Goal: Task Accomplishment & Management: Use online tool/utility

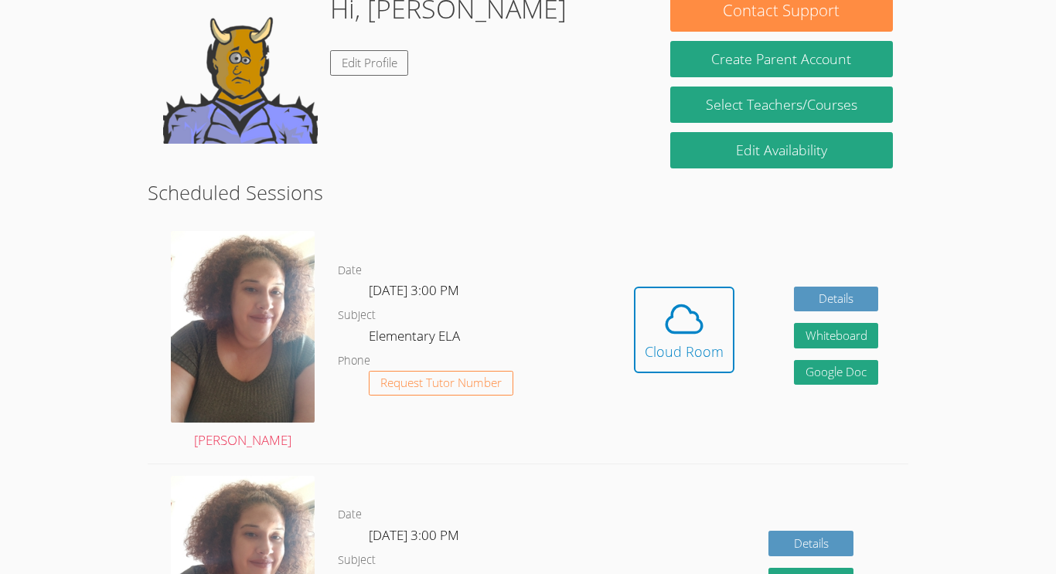
scroll to position [265, 0]
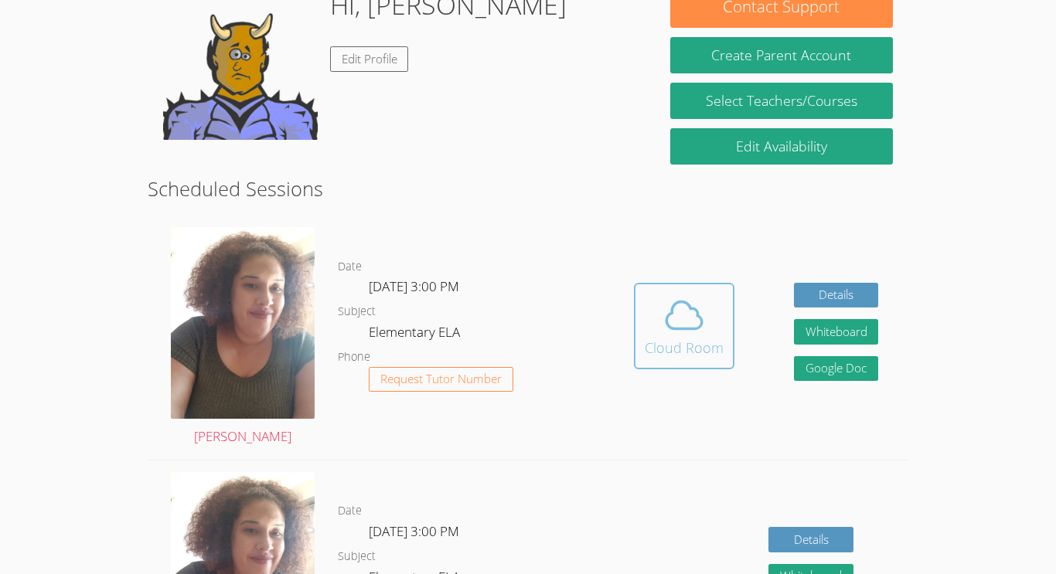
click at [643, 340] on button "Cloud Room" at bounding box center [684, 326] width 100 height 87
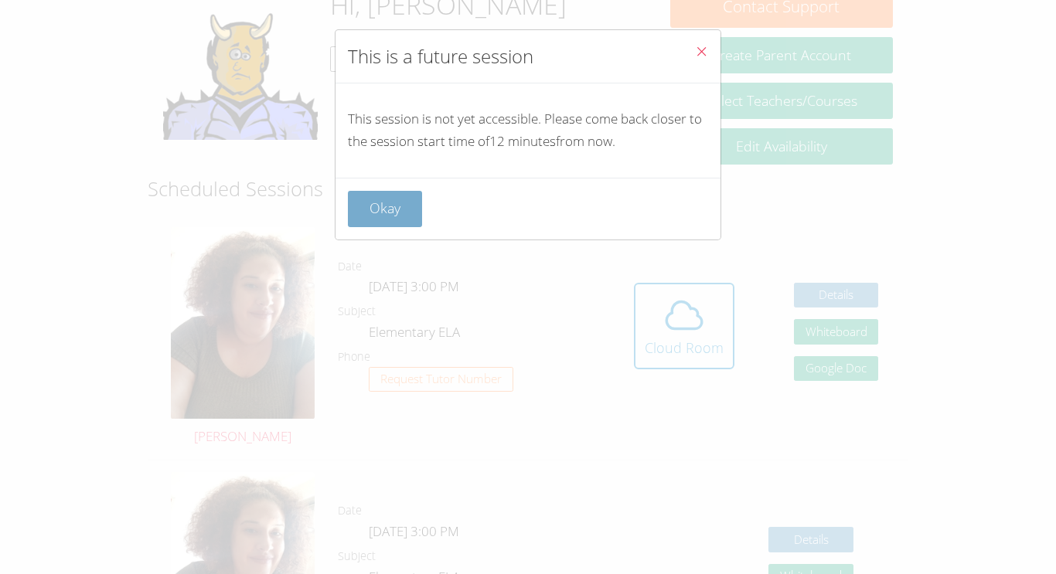
click at [410, 199] on button "Okay" at bounding box center [385, 209] width 74 height 36
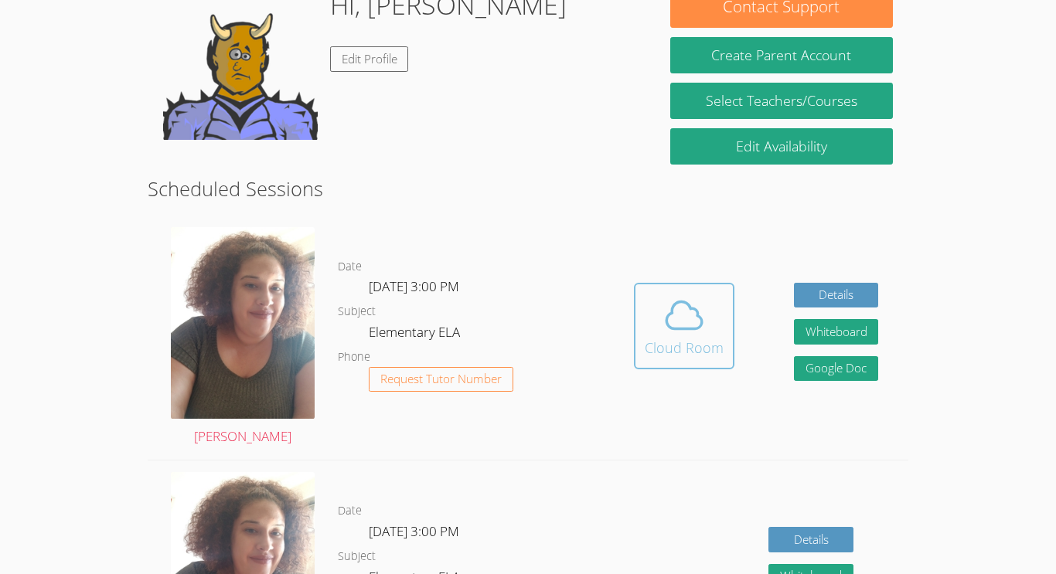
click at [651, 338] on div "Cloud Room" at bounding box center [684, 348] width 79 height 22
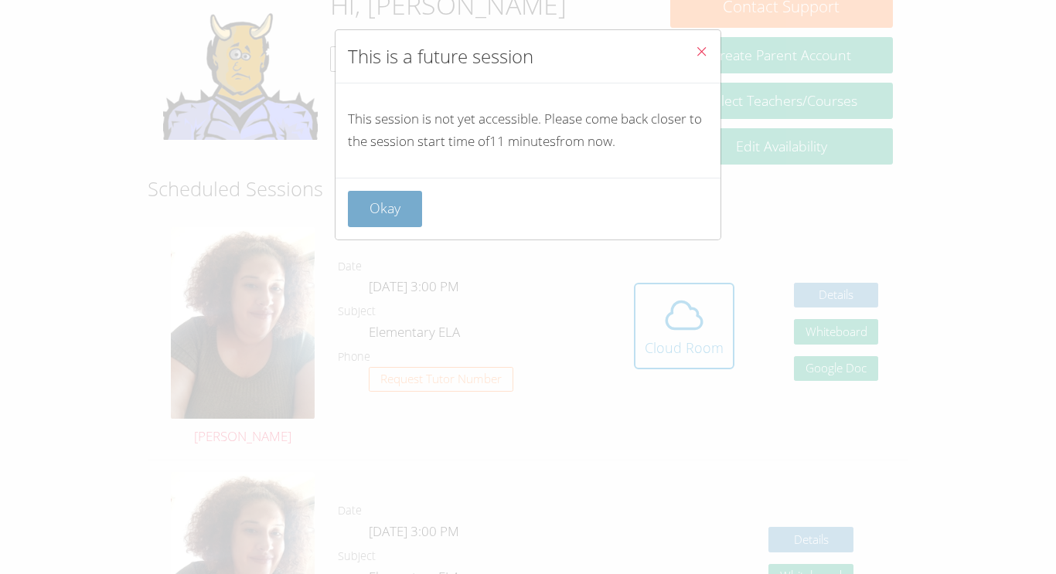
click at [388, 225] on button "Okay" at bounding box center [385, 209] width 74 height 36
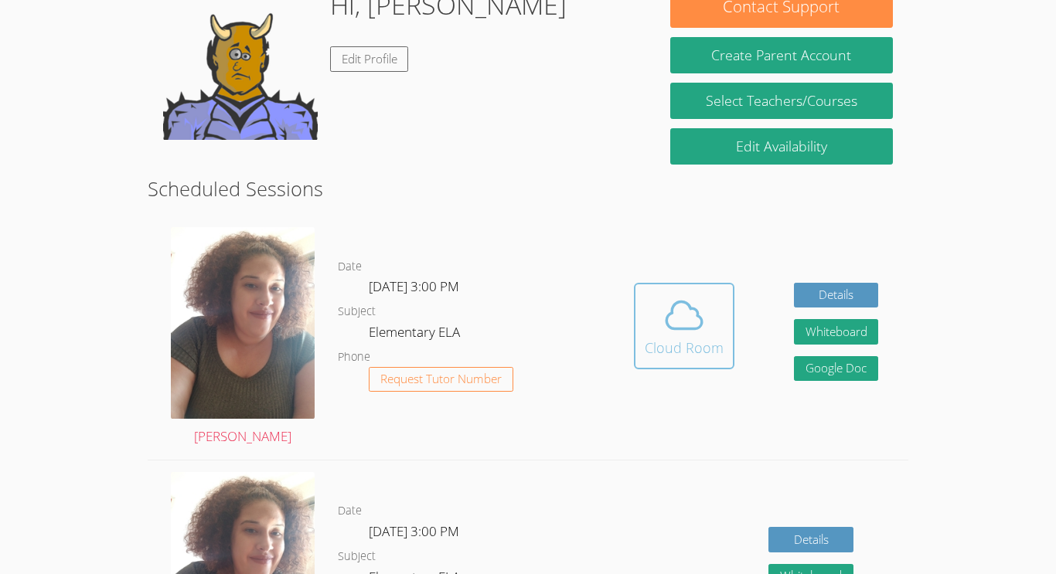
click at [655, 348] on div "Cloud Room" at bounding box center [684, 348] width 79 height 22
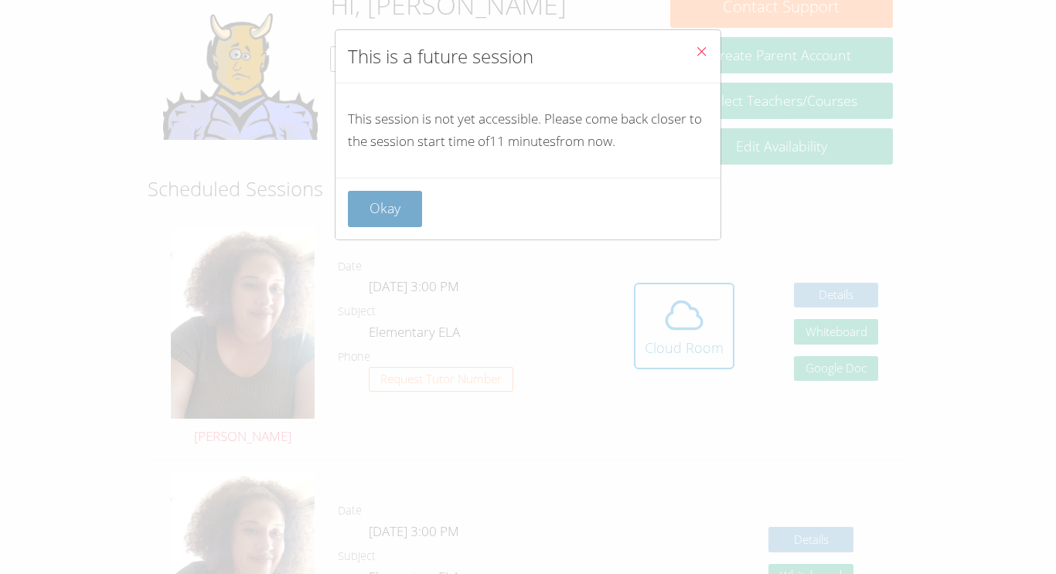
click at [384, 212] on button "Okay" at bounding box center [385, 209] width 74 height 36
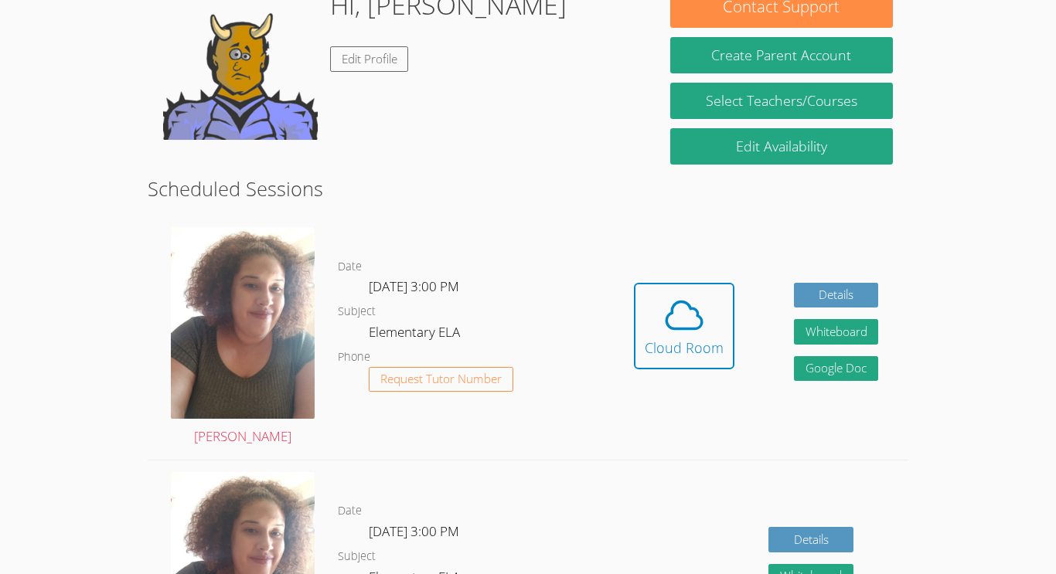
click at [712, 298] on span at bounding box center [684, 315] width 79 height 43
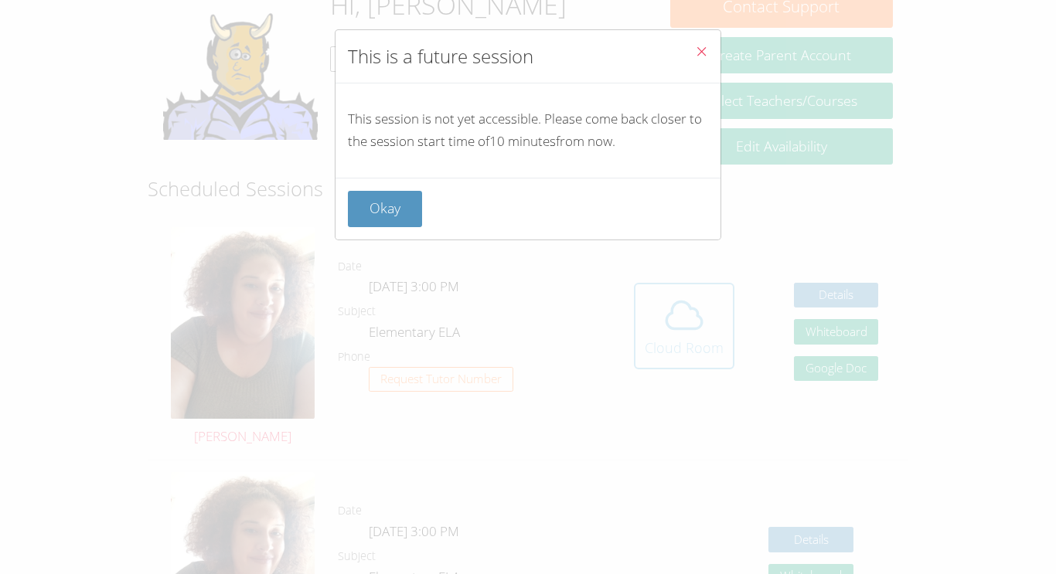
click at [712, 298] on div "This is a future session This session is not yet accessible. Please come back c…" at bounding box center [528, 287] width 1056 height 574
click at [409, 217] on button "Okay" at bounding box center [385, 209] width 74 height 36
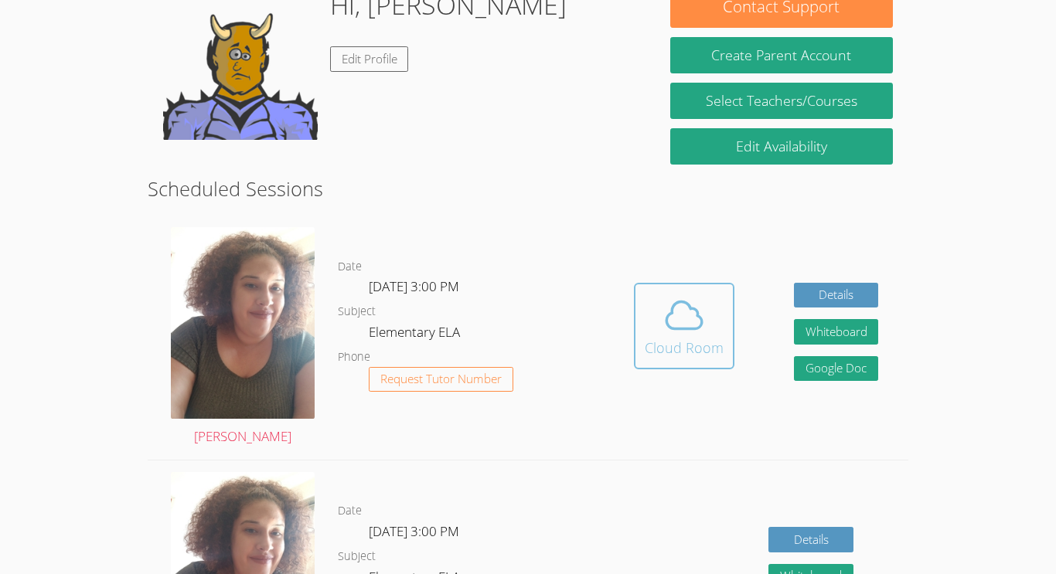
click at [660, 301] on span at bounding box center [684, 315] width 79 height 43
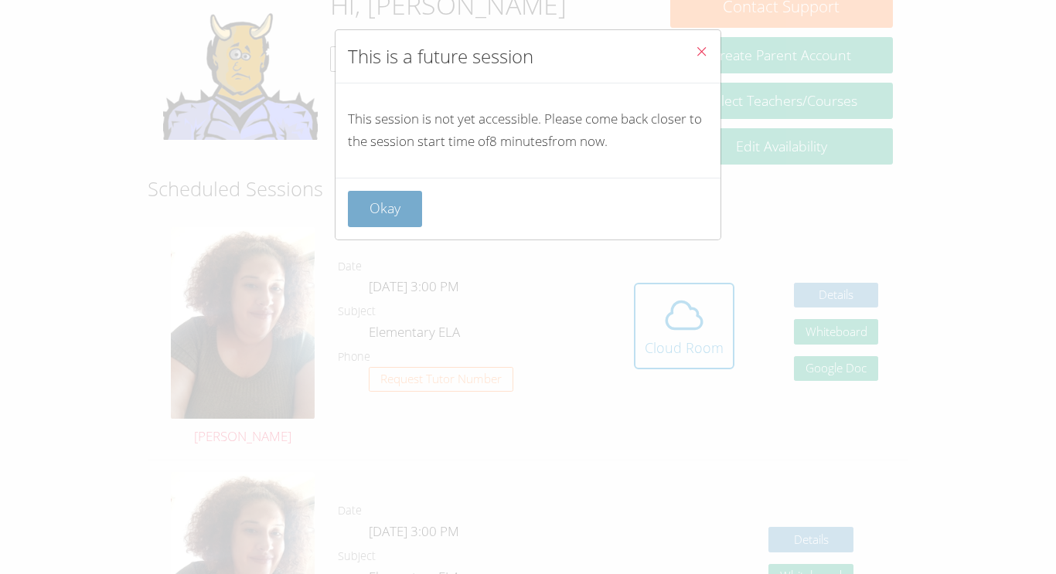
click at [380, 213] on button "Okay" at bounding box center [385, 209] width 74 height 36
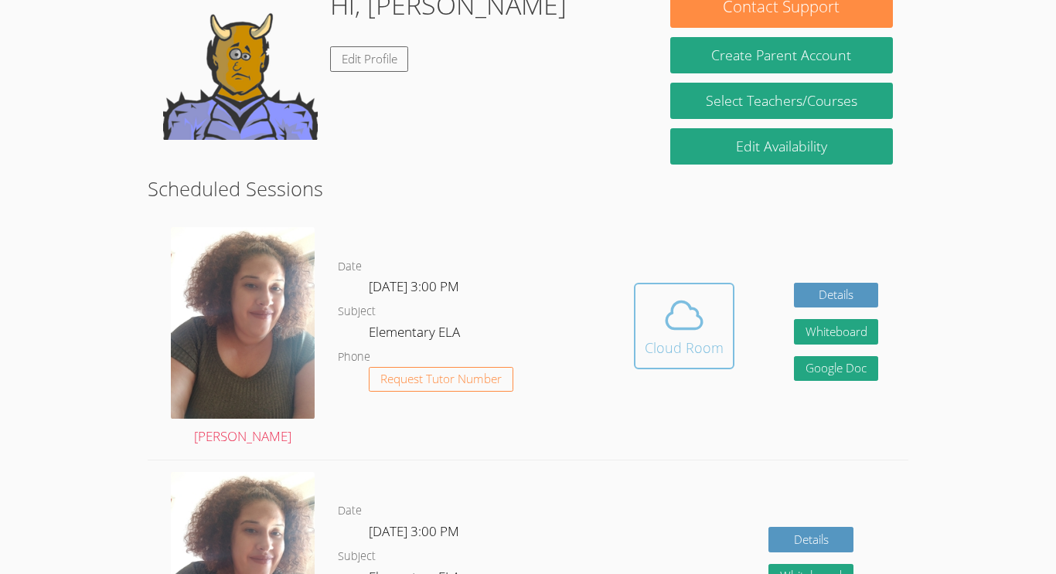
click at [655, 333] on span at bounding box center [684, 315] width 79 height 43
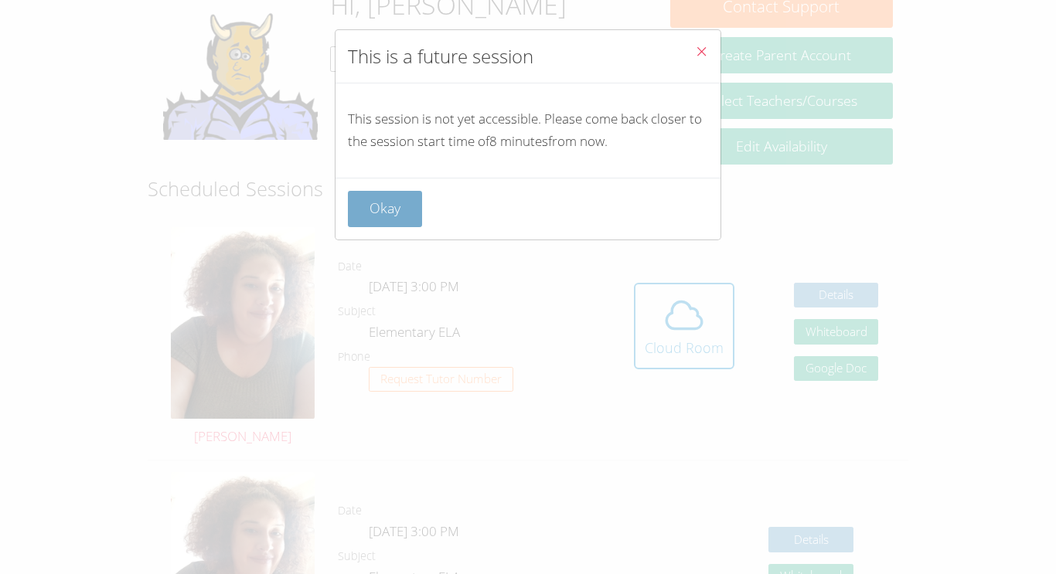
click at [407, 207] on button "Okay" at bounding box center [385, 209] width 74 height 36
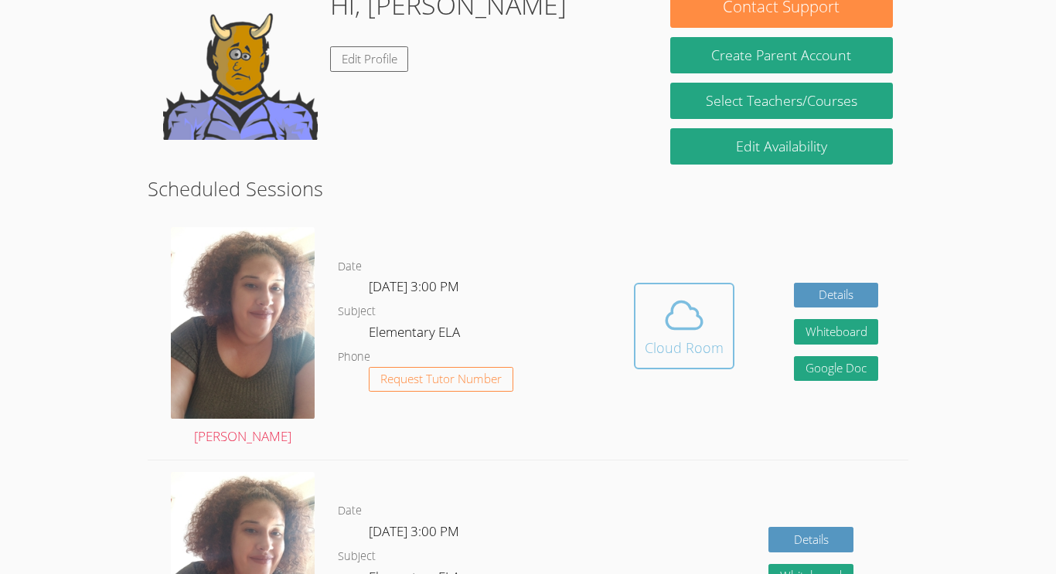
click at [684, 317] on icon at bounding box center [683, 315] width 43 height 43
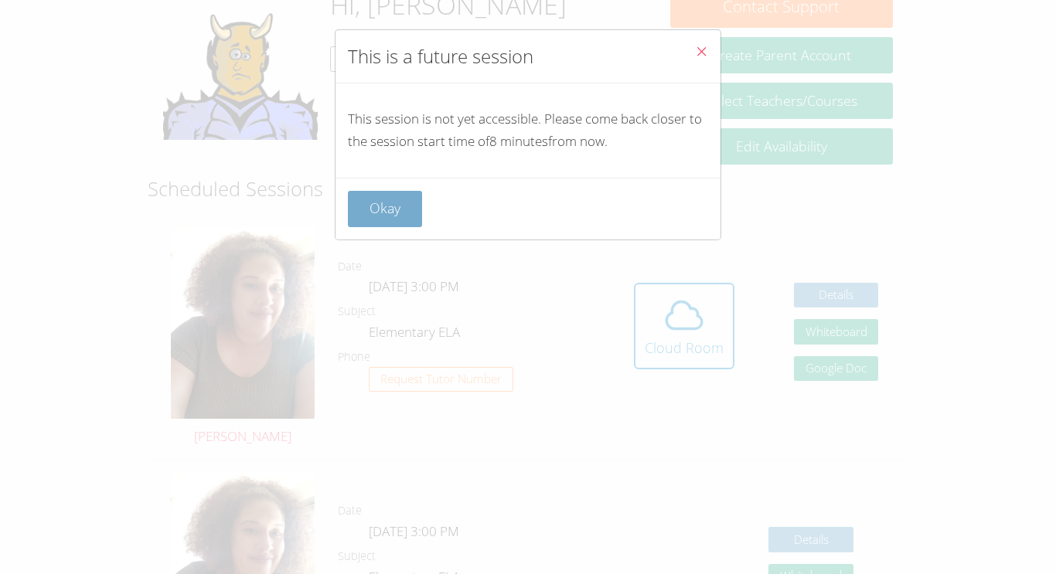
click at [393, 203] on button "Okay" at bounding box center [385, 209] width 74 height 36
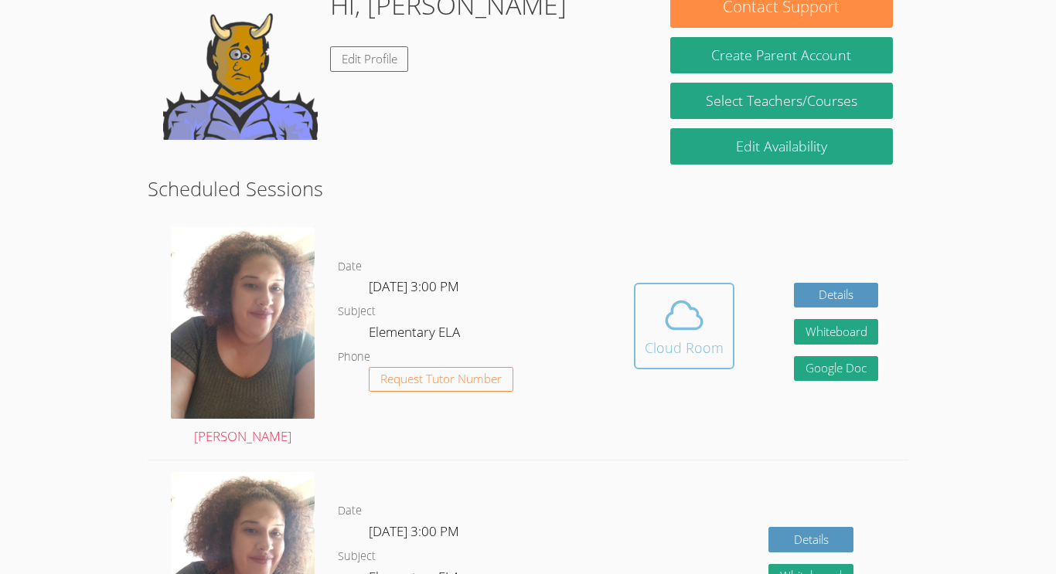
click at [668, 310] on icon at bounding box center [683, 315] width 43 height 43
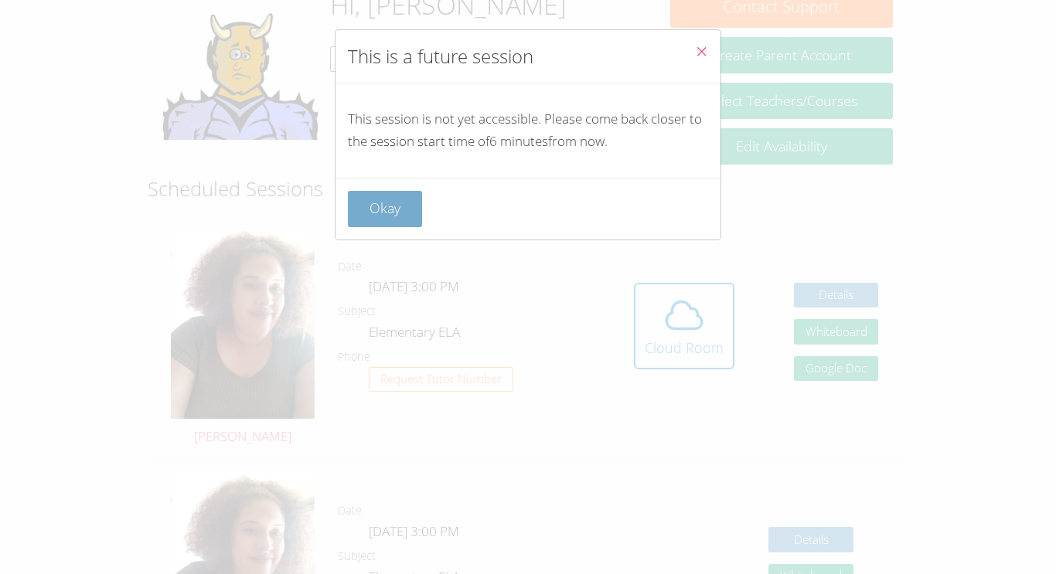
click at [390, 213] on button "Okay" at bounding box center [385, 209] width 74 height 36
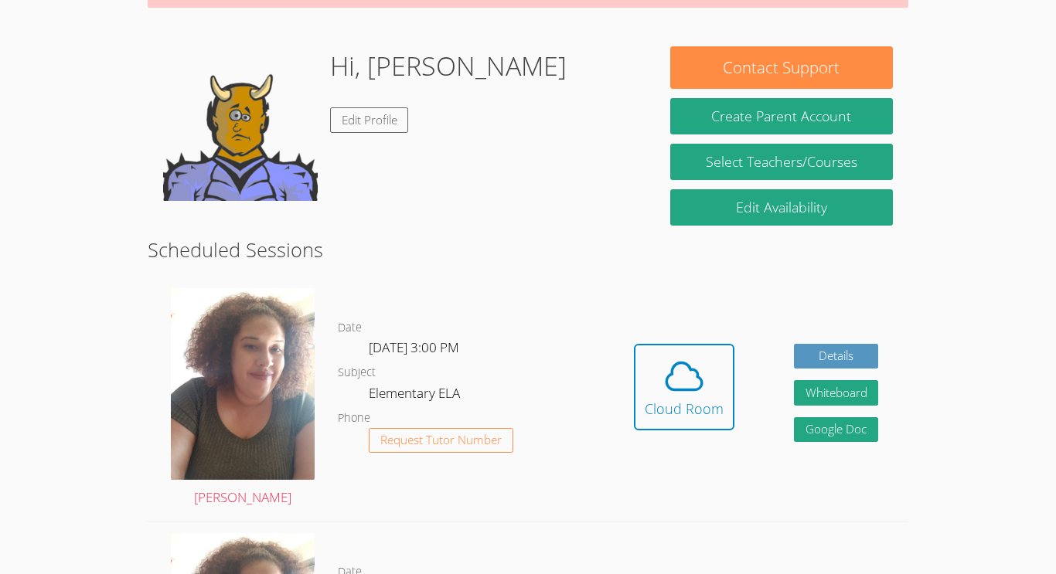
scroll to position [264, 0]
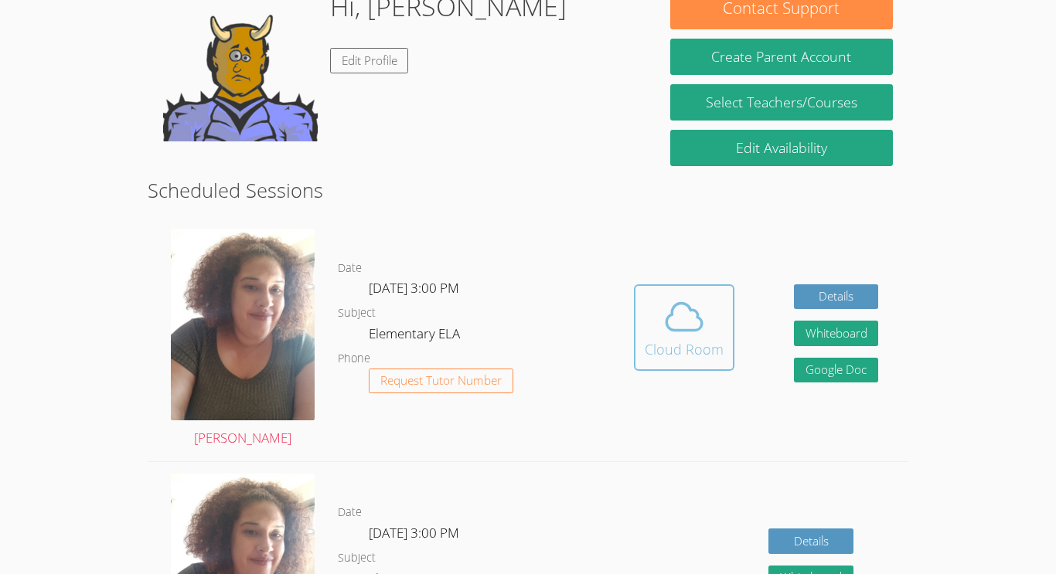
click at [694, 345] on div "Cloud Room" at bounding box center [684, 349] width 79 height 22
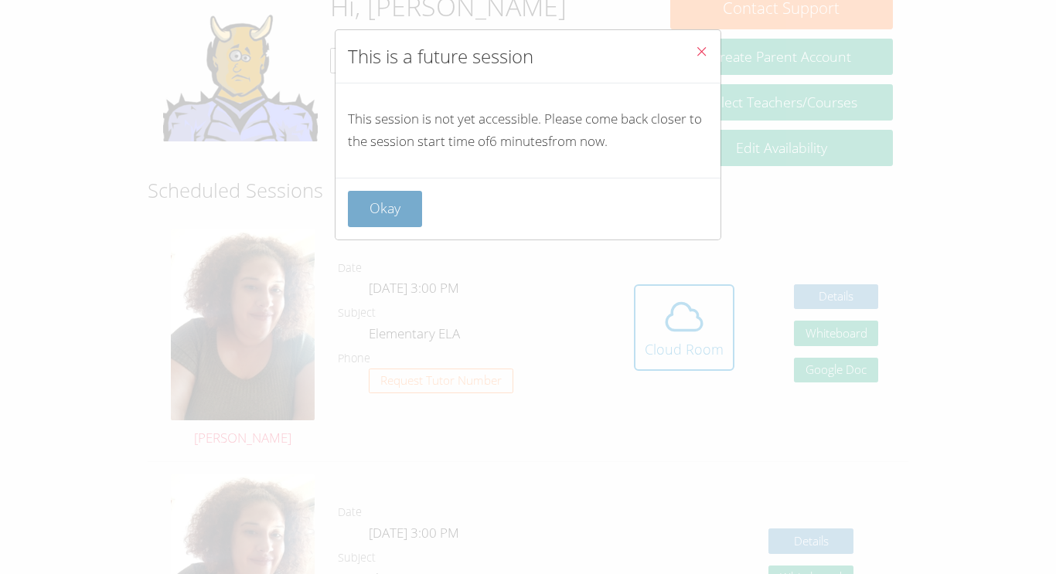
click at [379, 215] on button "Okay" at bounding box center [385, 209] width 74 height 36
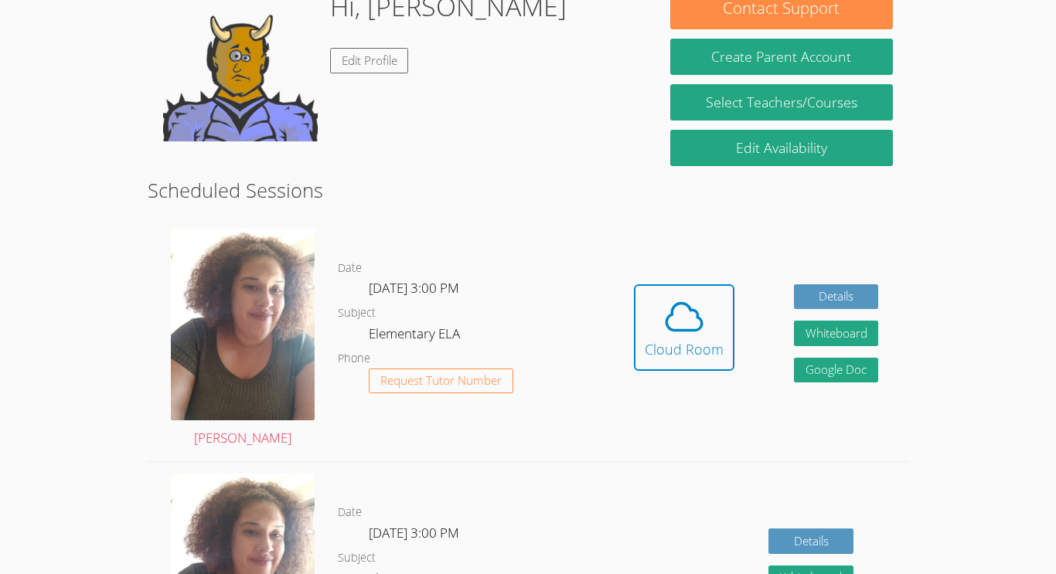
click at [632, 315] on div "Hidden Cloud Room Details Whiteboard Hidden Google Doc" at bounding box center [756, 339] width 304 height 244
click at [641, 322] on button "Cloud Room" at bounding box center [684, 327] width 100 height 87
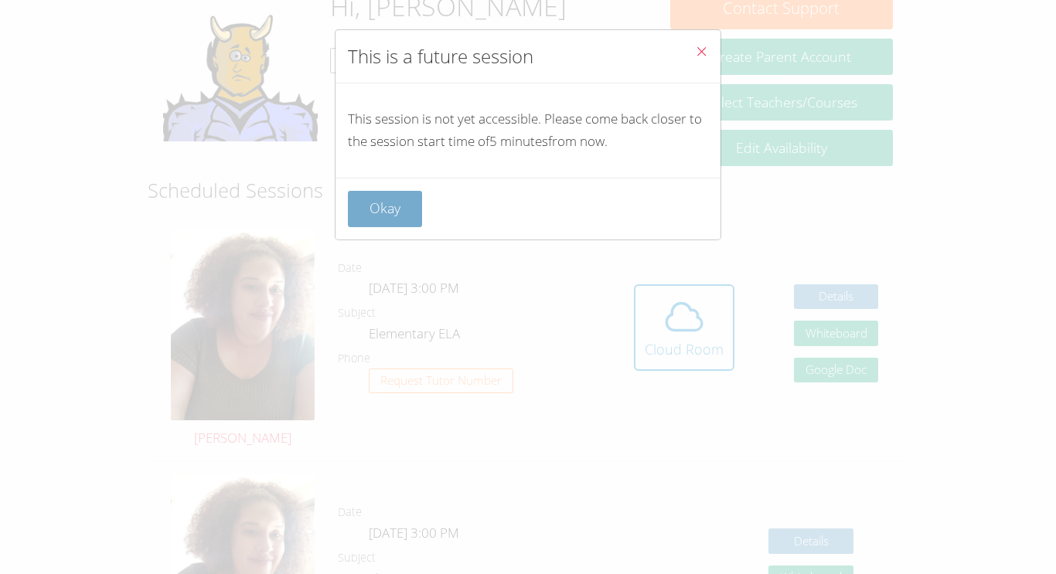
click at [390, 223] on button "Okay" at bounding box center [385, 209] width 74 height 36
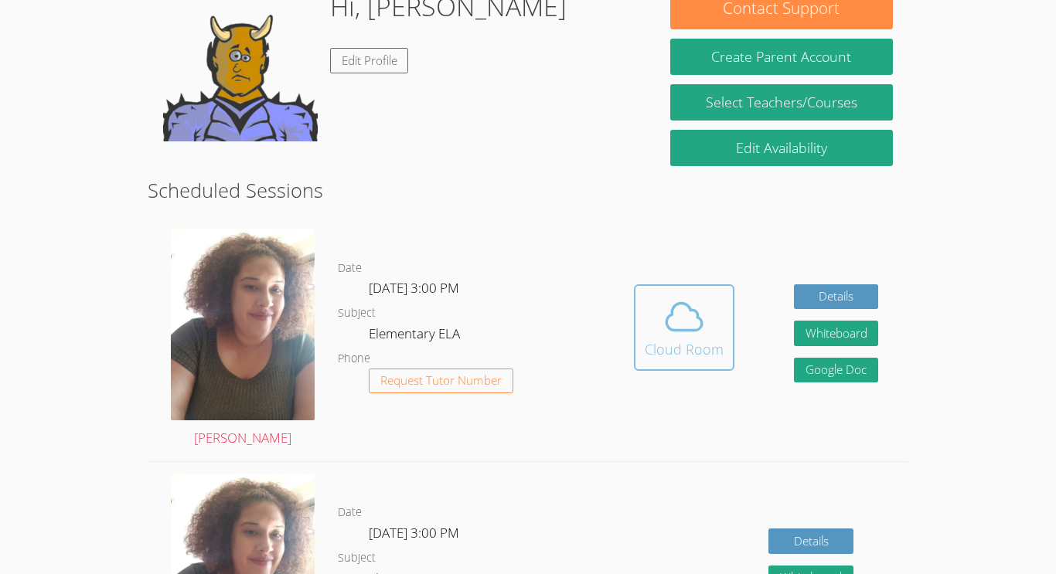
click at [648, 331] on span at bounding box center [684, 316] width 79 height 43
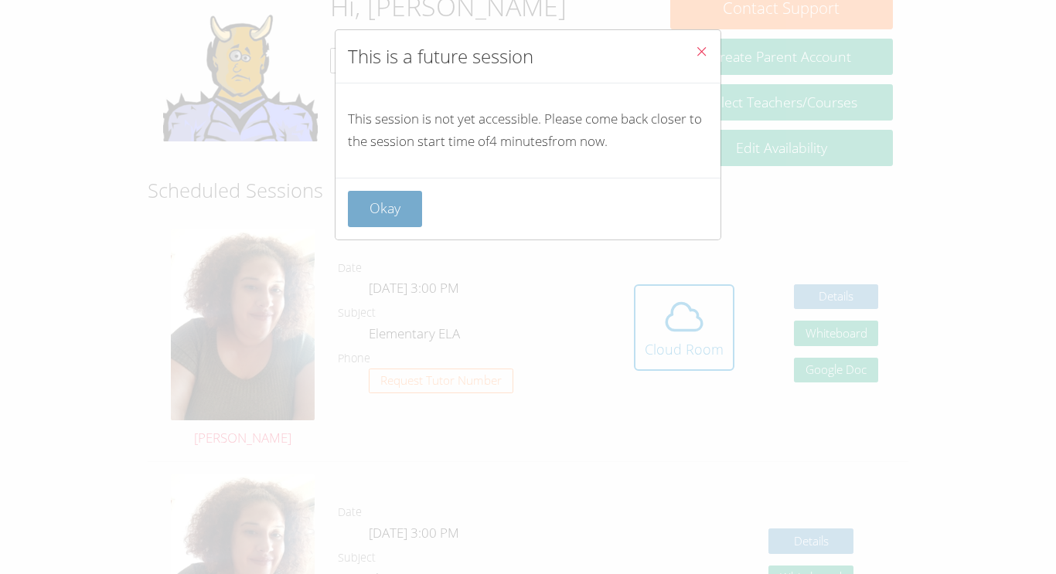
click at [401, 206] on button "Okay" at bounding box center [385, 209] width 74 height 36
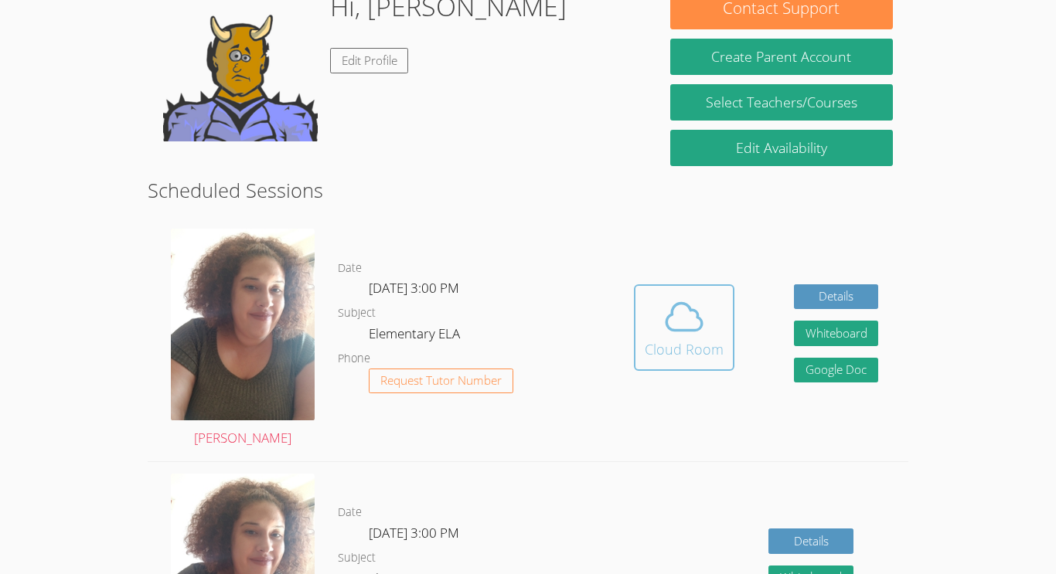
click at [720, 325] on span at bounding box center [684, 316] width 79 height 43
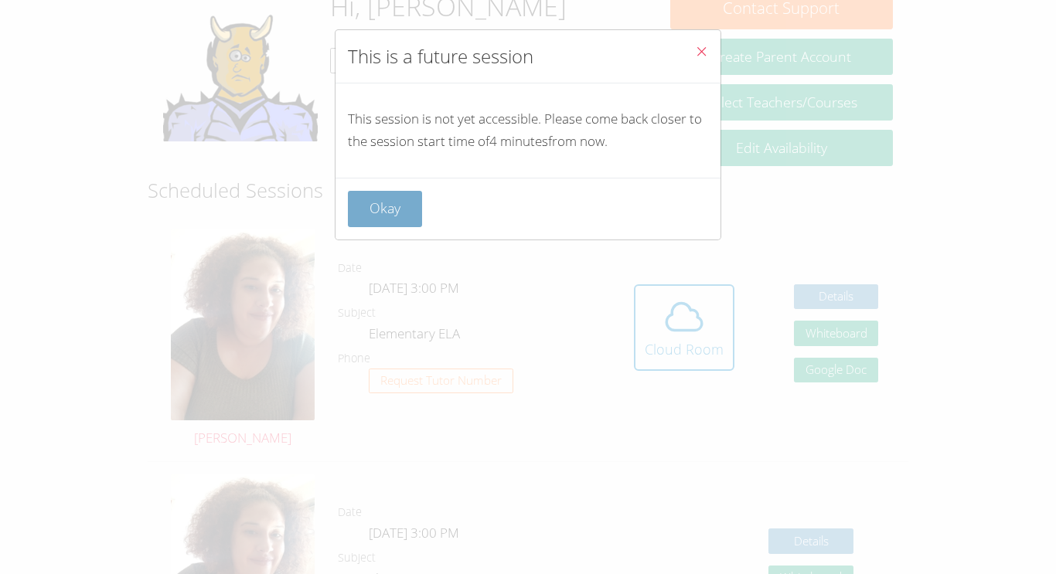
click at [396, 204] on button "Okay" at bounding box center [385, 209] width 74 height 36
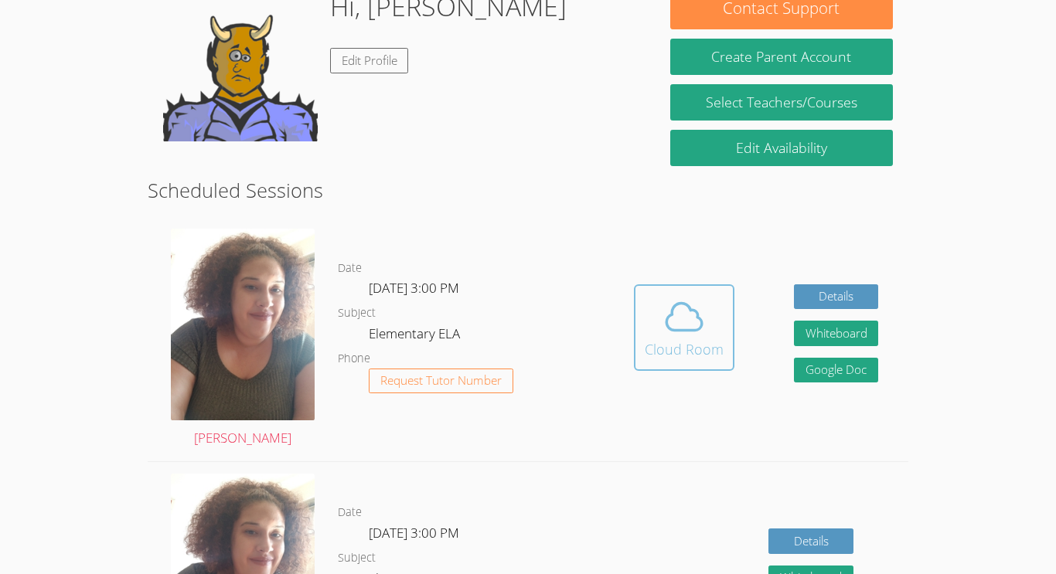
click at [699, 335] on icon at bounding box center [683, 316] width 43 height 43
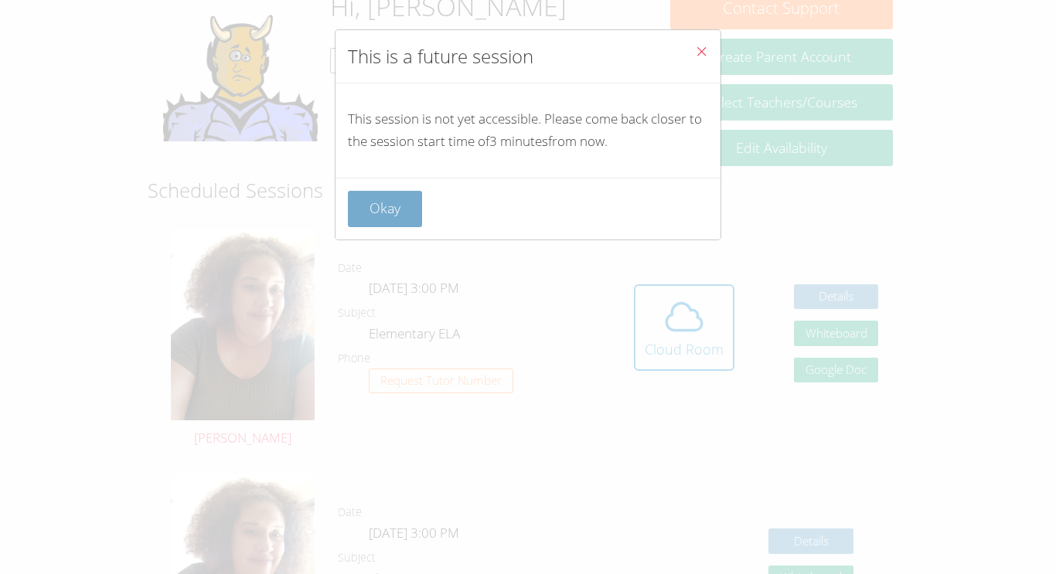
click at [364, 213] on button "Okay" at bounding box center [385, 209] width 74 height 36
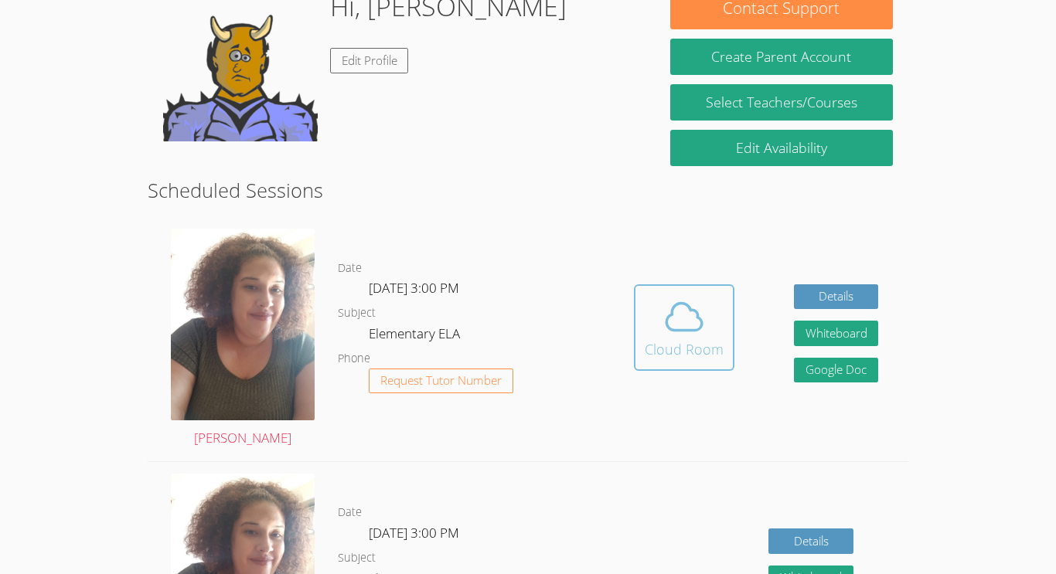
click at [711, 316] on span at bounding box center [684, 316] width 79 height 43
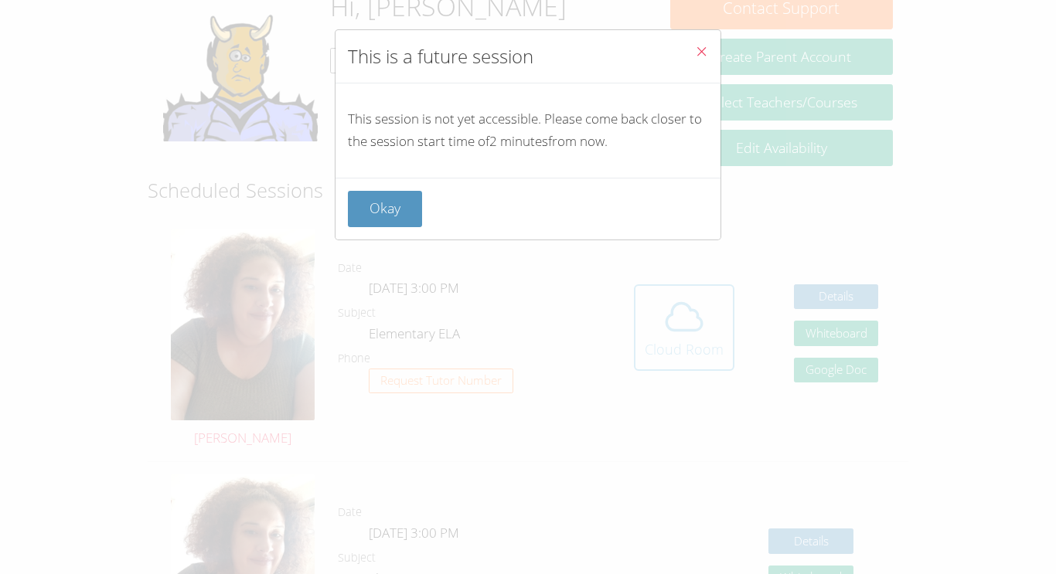
click at [711, 316] on div "This is a future session This session is not yet accessible. Please come back c…" at bounding box center [528, 287] width 1056 height 574
click at [394, 215] on button "Okay" at bounding box center [385, 209] width 74 height 36
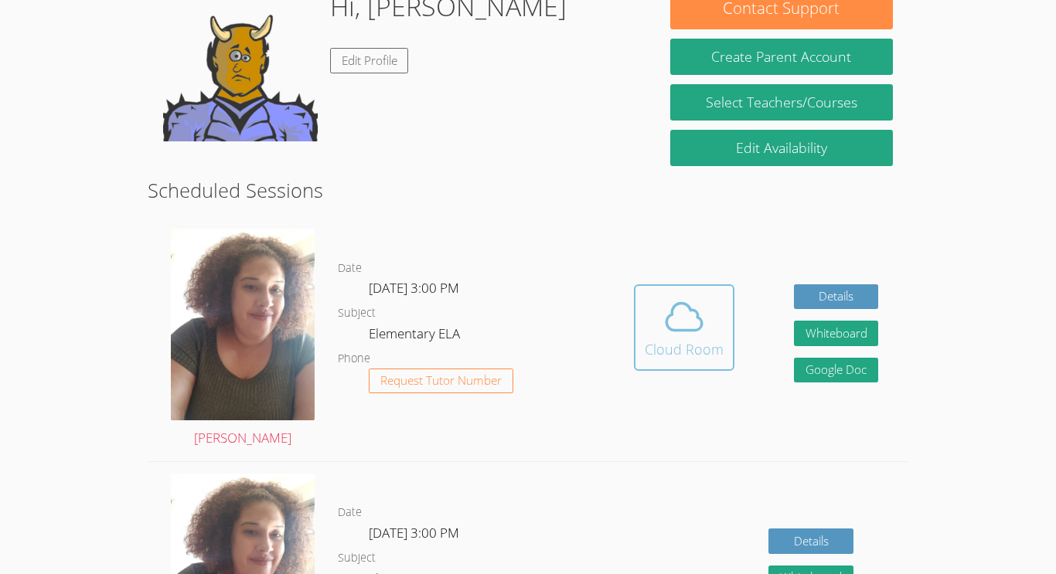
click at [689, 366] on button "Cloud Room" at bounding box center [684, 327] width 100 height 87
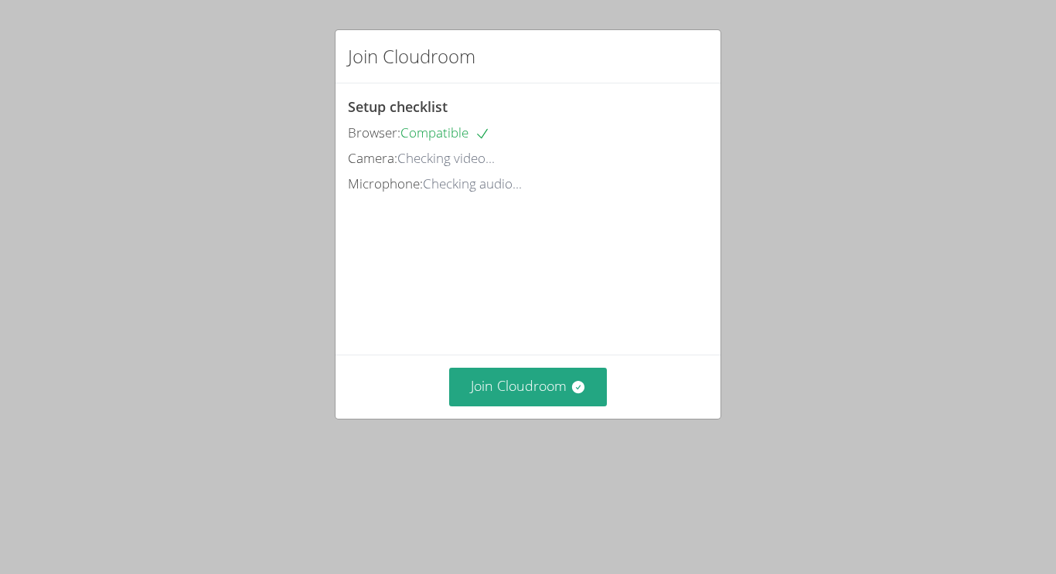
click at [580, 324] on video at bounding box center [464, 266] width 232 height 116
click at [509, 406] on button "Join Cloudroom" at bounding box center [528, 387] width 158 height 38
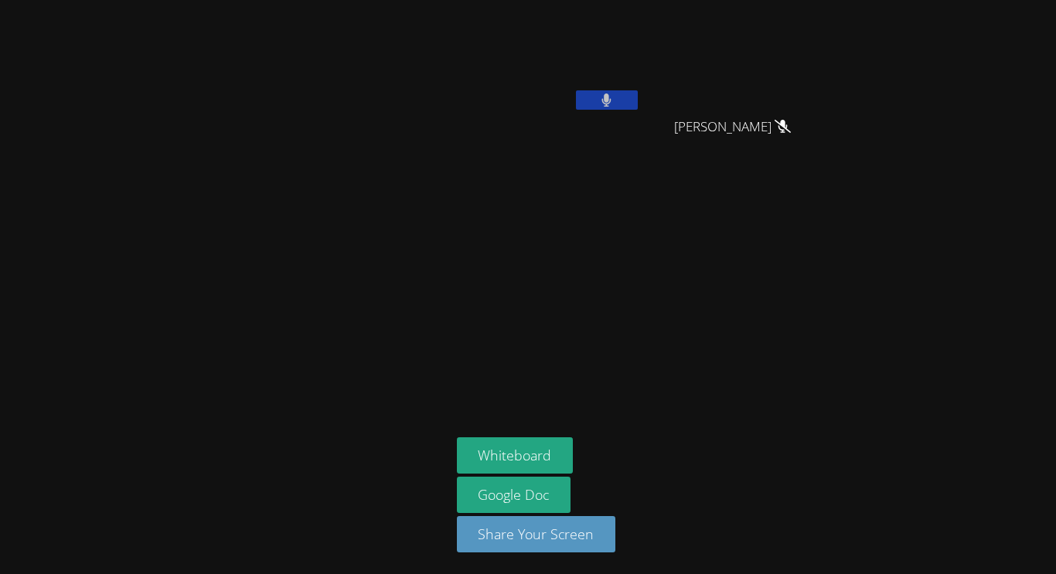
click at [593, 101] on button at bounding box center [607, 99] width 62 height 19
click at [608, 98] on icon at bounding box center [606, 100] width 16 height 13
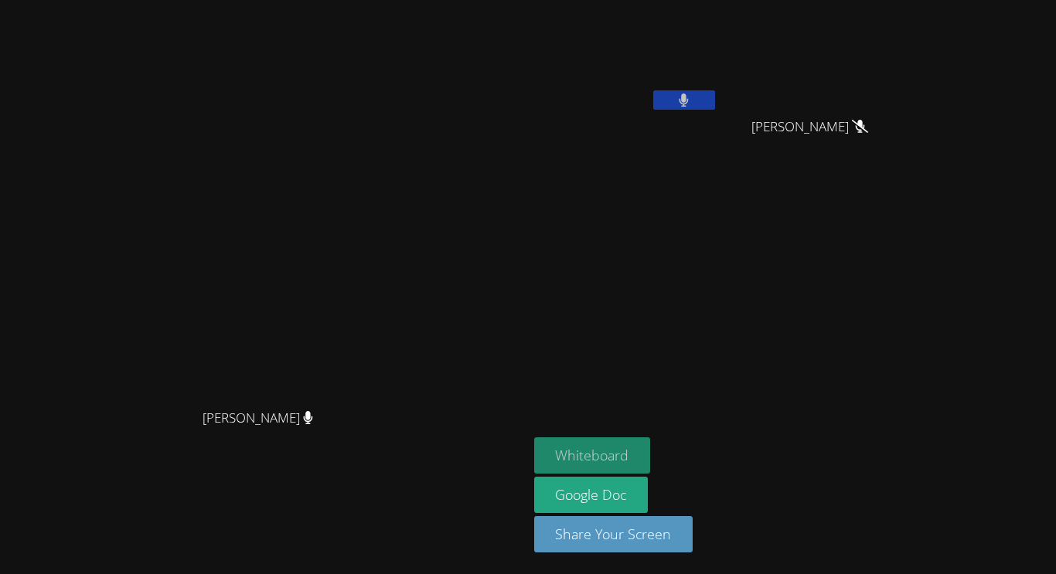
click at [636, 447] on button "Whiteboard" at bounding box center [592, 455] width 117 height 36
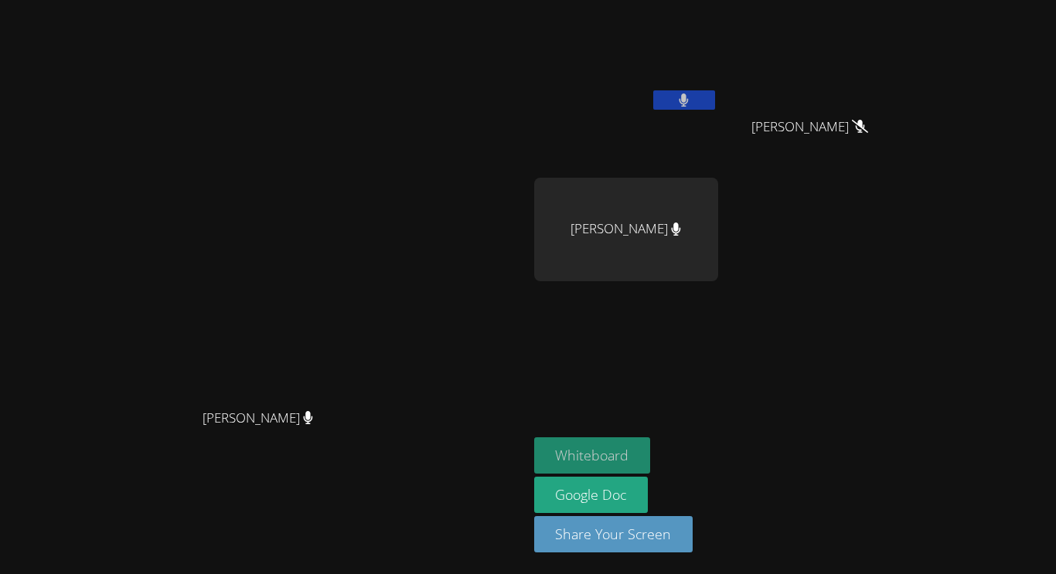
click at [651, 453] on button "Whiteboard" at bounding box center [592, 455] width 117 height 36
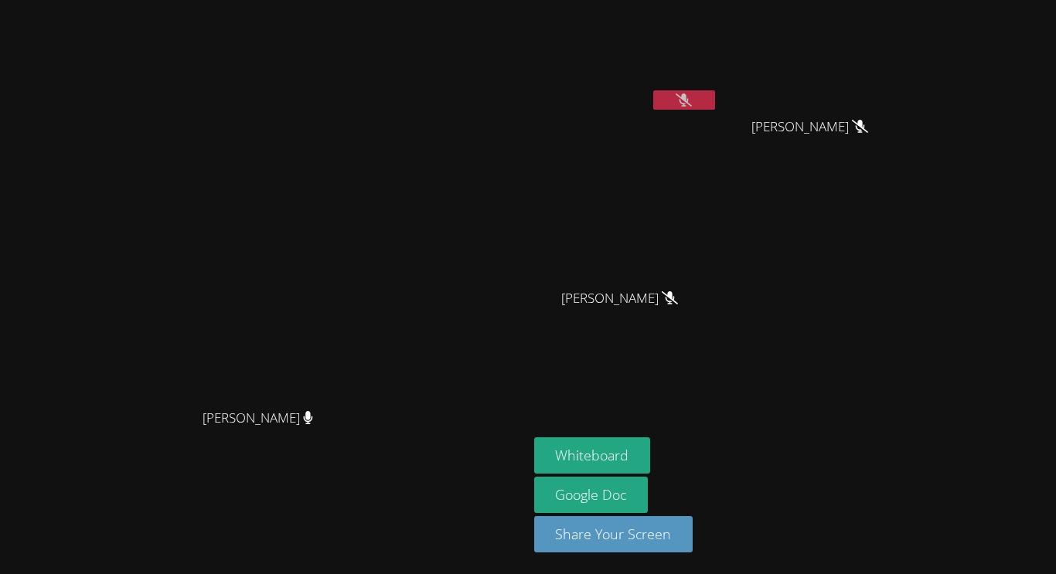
click at [715, 99] on button at bounding box center [684, 99] width 62 height 19
